Goal: Check status: Check status

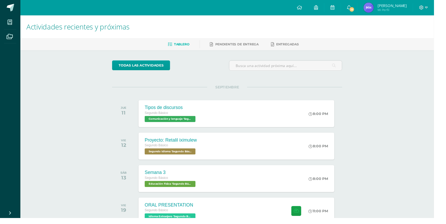
click at [384, 4] on img at bounding box center [379, 8] width 10 height 10
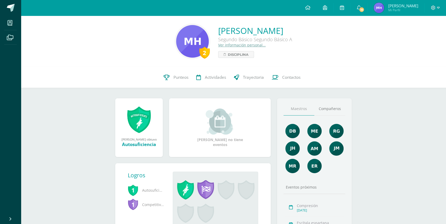
click at [166, 79] on icon at bounding box center [167, 77] width 6 height 5
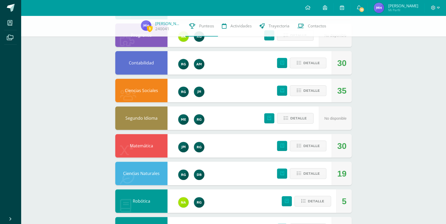
scroll to position [86, 0]
